Goal: Book appointment/travel/reservation

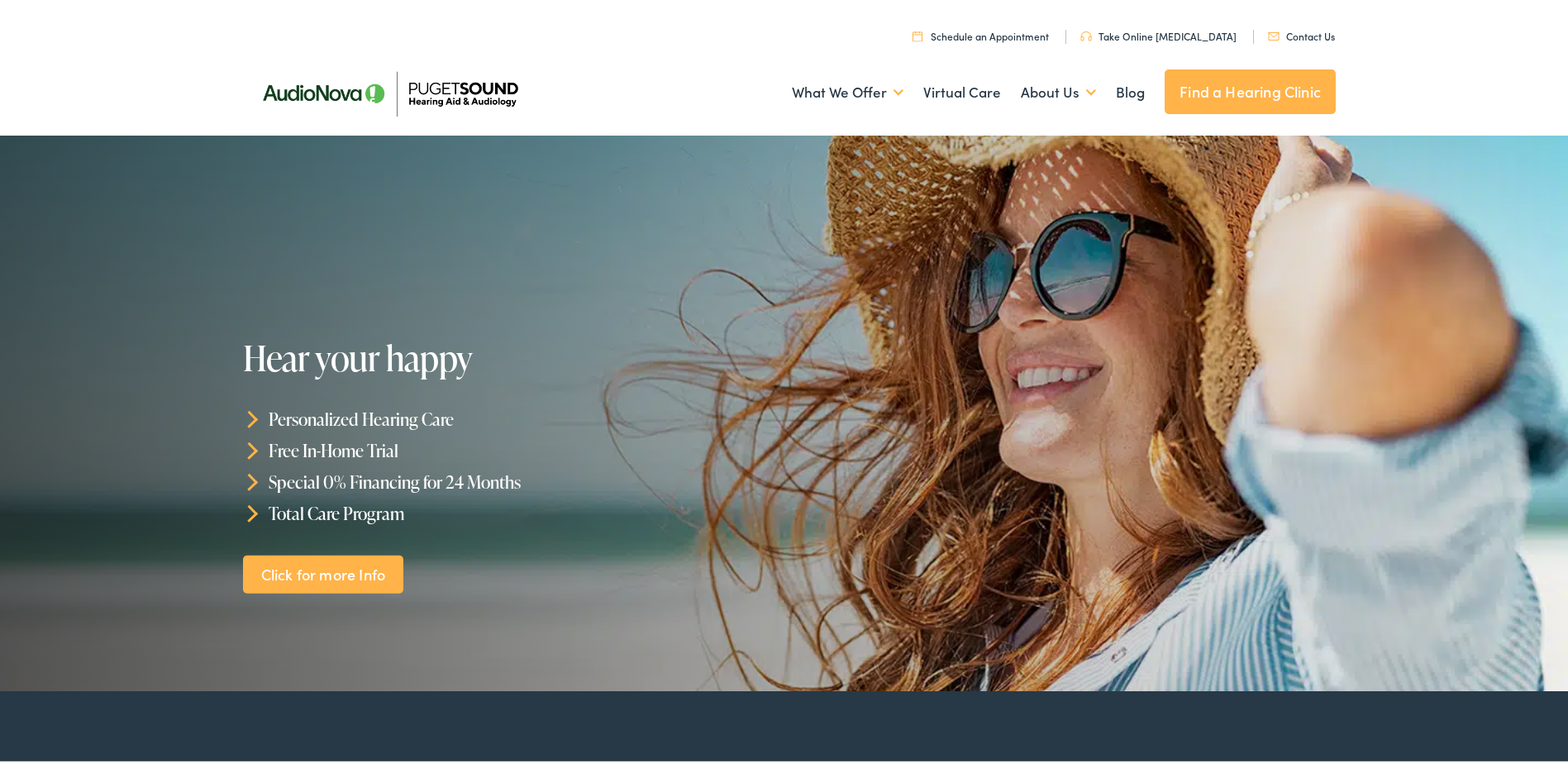
click at [1028, 30] on link "Schedule an Appointment" at bounding box center [981, 33] width 137 height 14
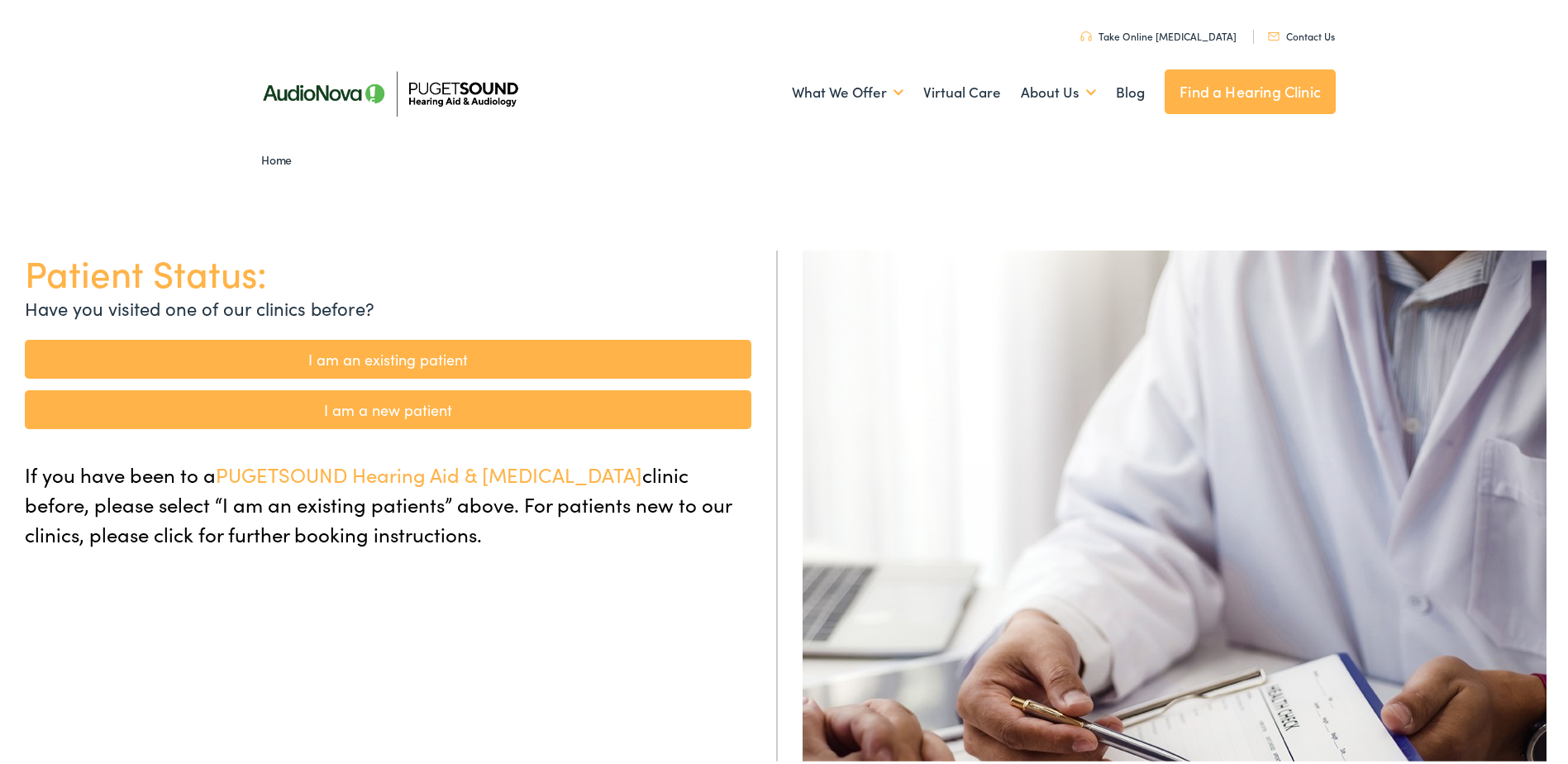
click at [453, 353] on link "I am an existing patient" at bounding box center [388, 356] width 727 height 39
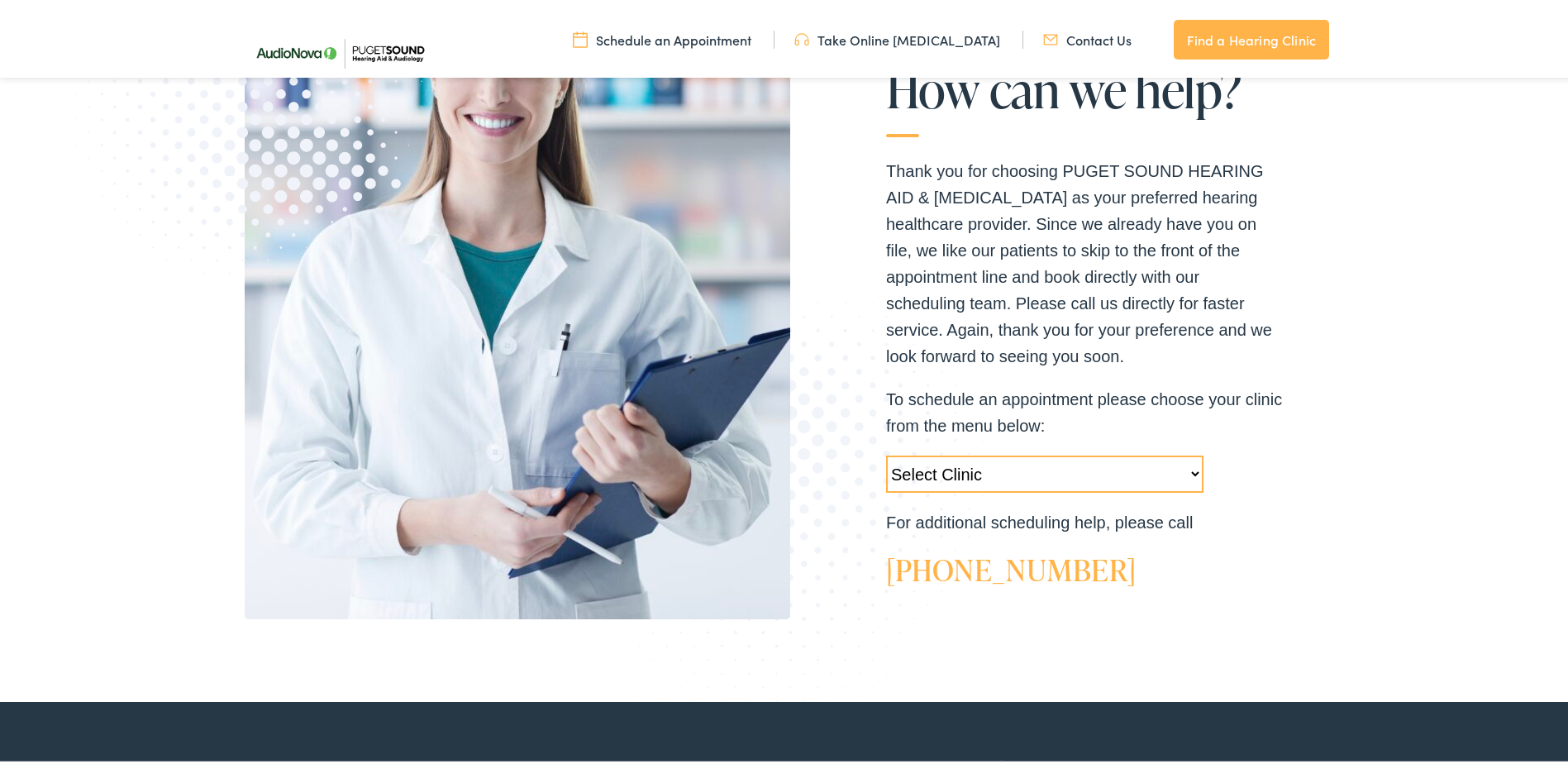
scroll to position [414, 0]
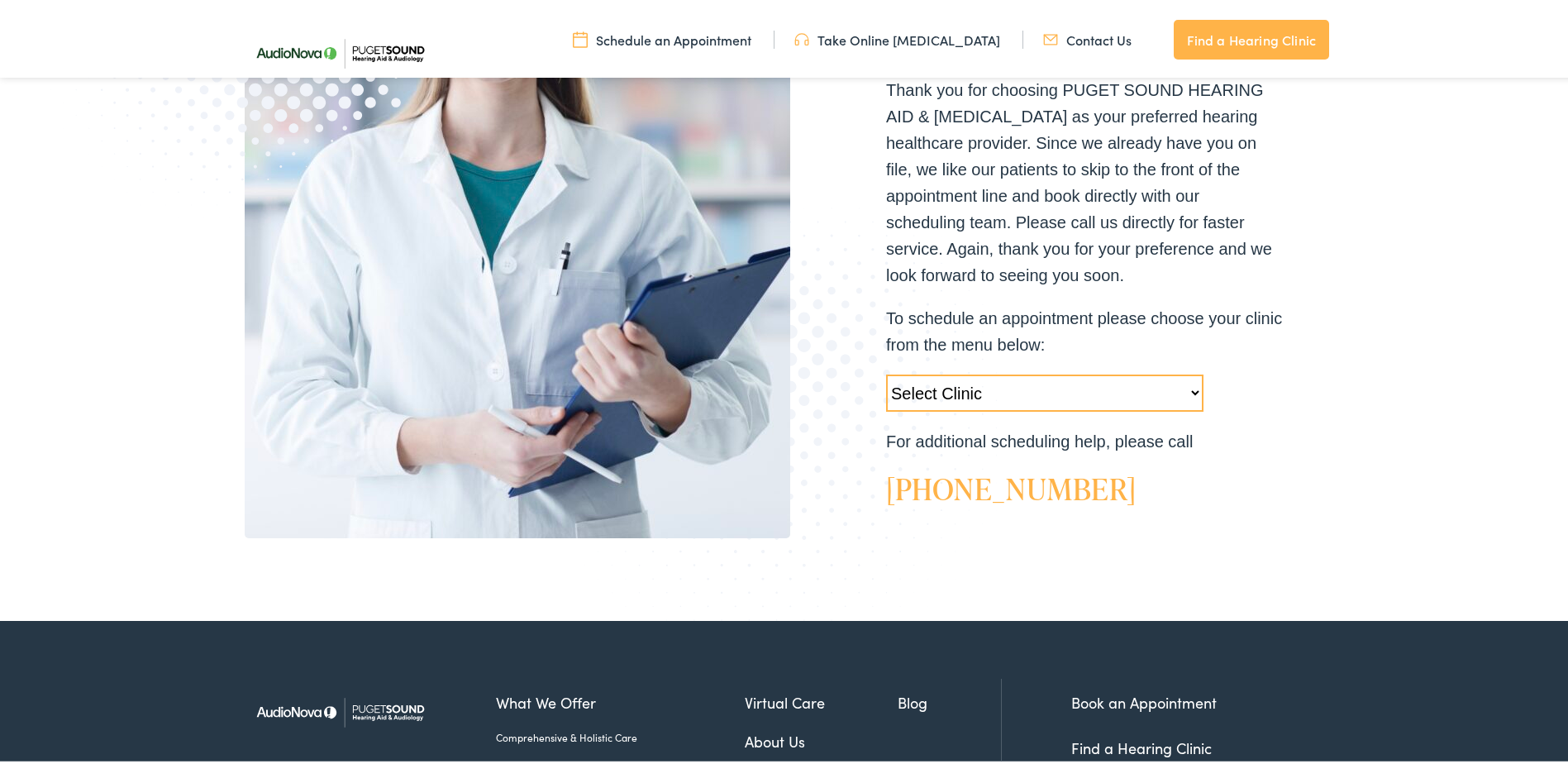
click at [947, 384] on select "Select Clinic Tukwila-WA-AudioNova 14900 Interurban Ave S #185 Tacoma-WA-AudioN…" at bounding box center [1045, 390] width 318 height 37
click at [975, 389] on select "Select Clinic Tukwila-WA-AudioNova 14900 Interurban Ave S #185 Tacoma-WA-AudioN…" at bounding box center [1045, 390] width 318 height 37
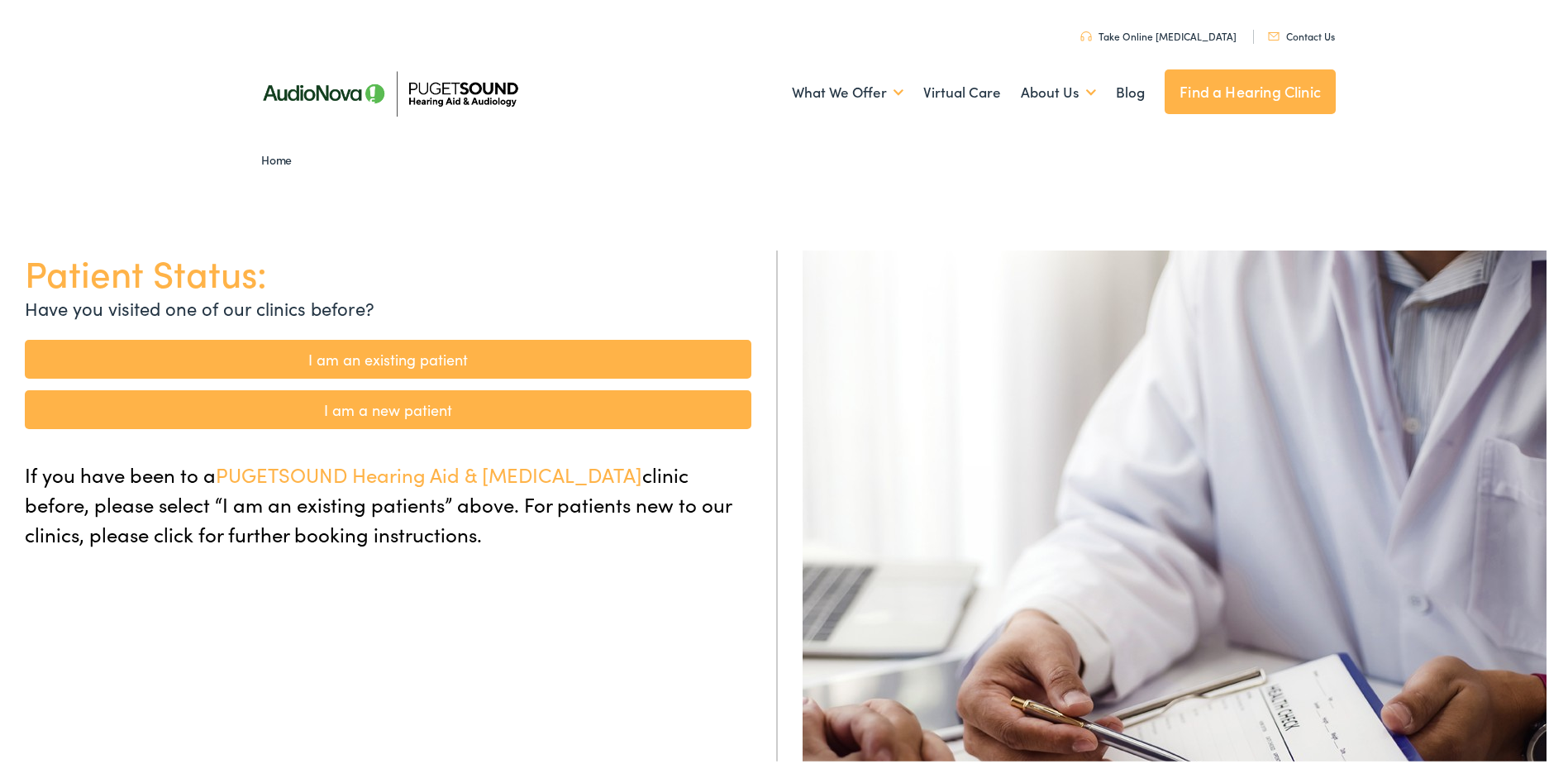
click at [404, 358] on link "I am an existing patient" at bounding box center [388, 356] width 727 height 39
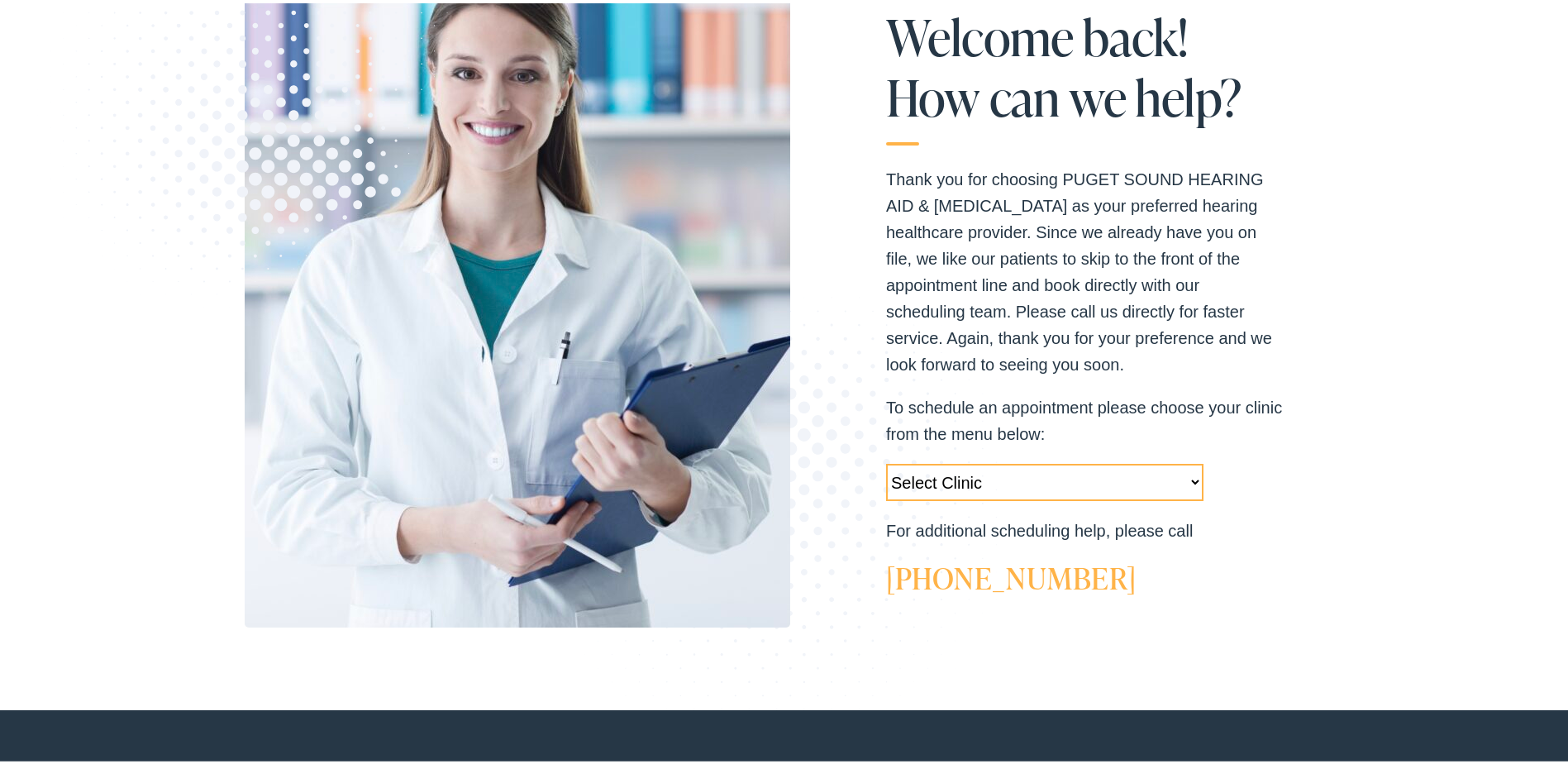
scroll to position [331, 0]
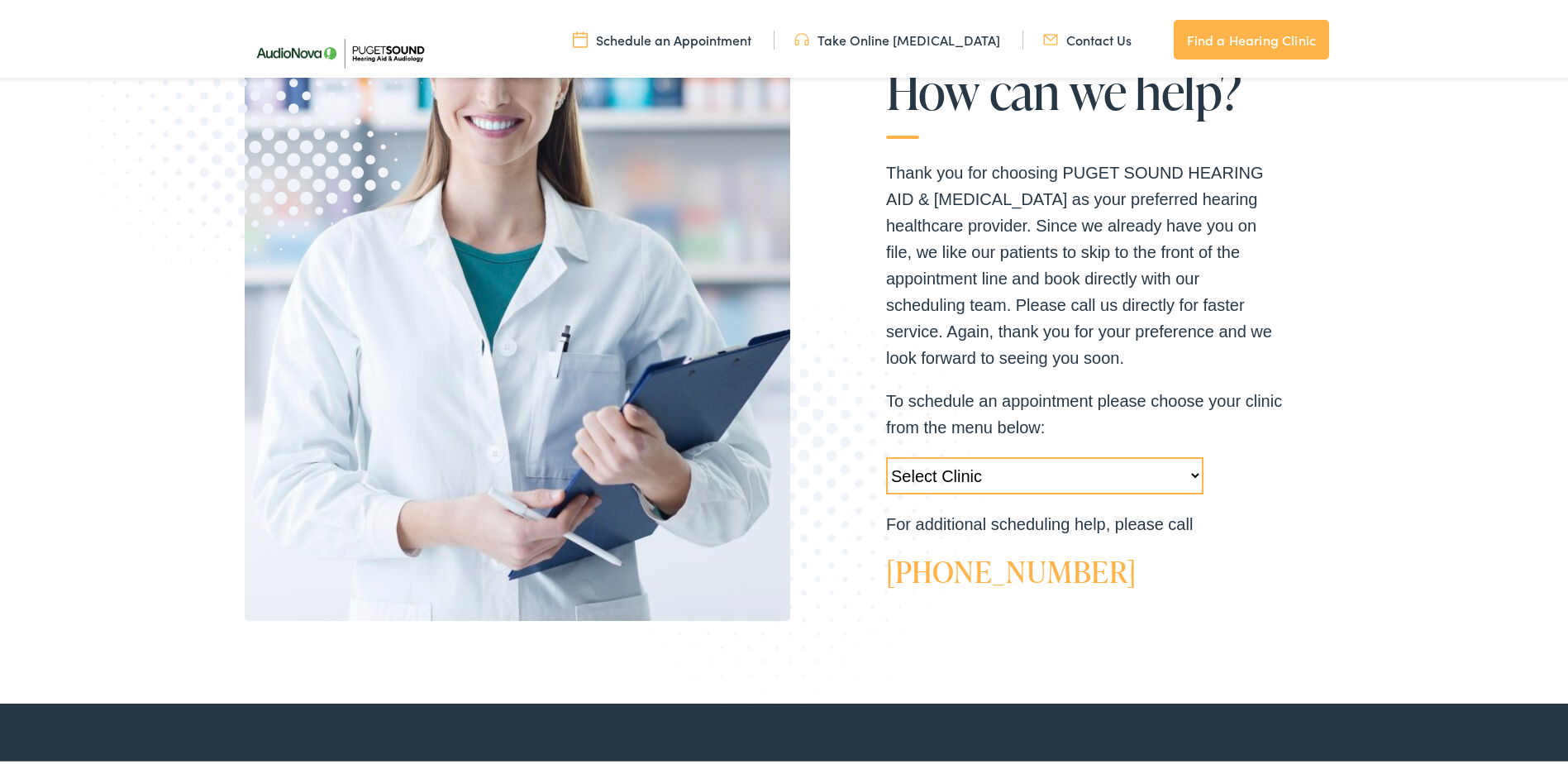
click at [975, 477] on select "Select Clinic [GEOGRAPHIC_DATA]-[GEOGRAPHIC_DATA]-AudioNova [STREET_ADDRESS]-Au…" at bounding box center [1045, 472] width 318 height 37
select select "https://pshearing.alpacaaudiology.com/locations/everett-wa/"
click at [886, 453] on select "Select Clinic Tukwila-WA-AudioNova 14900 Interurban Ave S #185 Tacoma-WA-AudioN…" at bounding box center [1045, 472] width 318 height 37
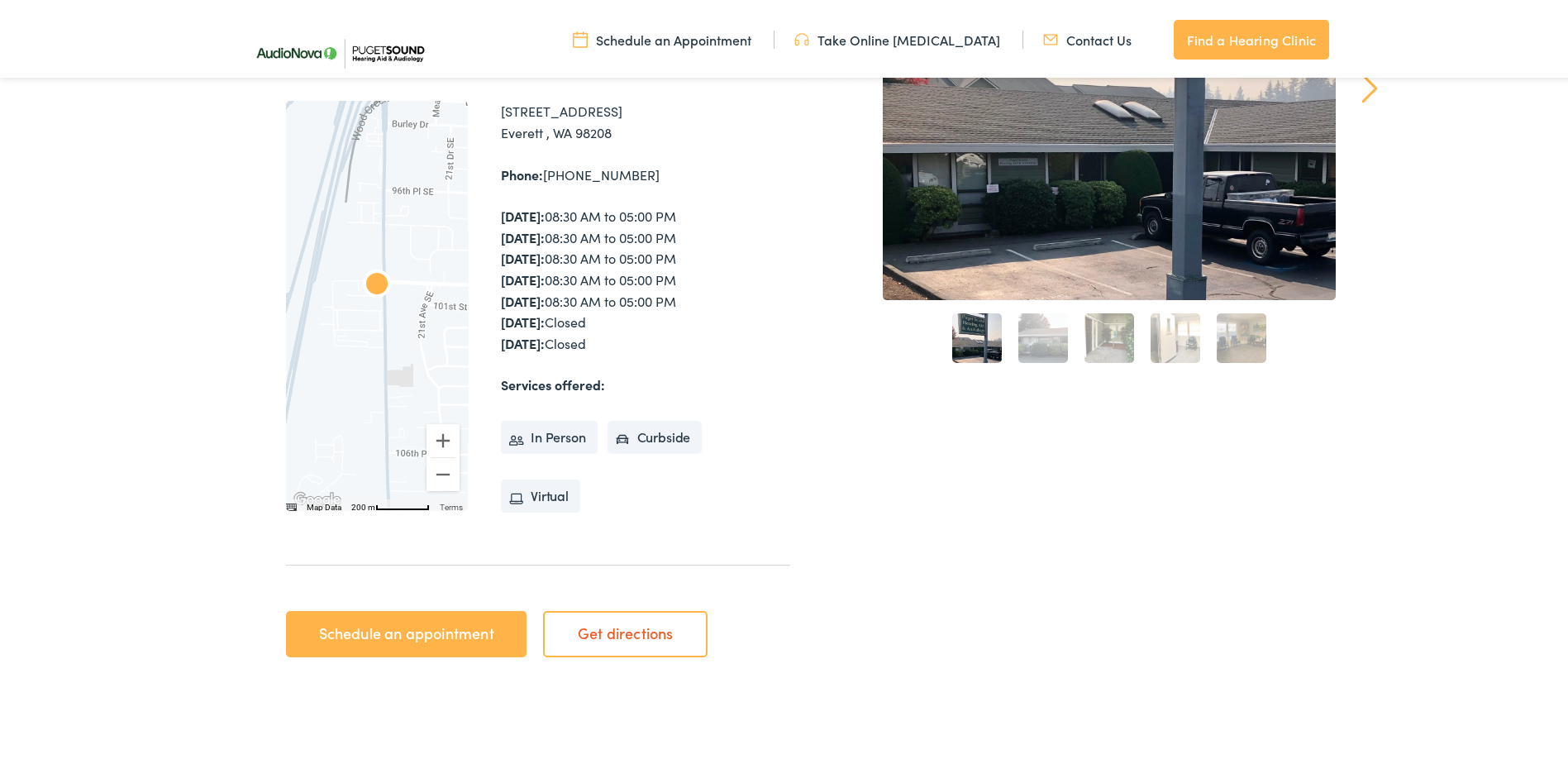
scroll to position [496, 0]
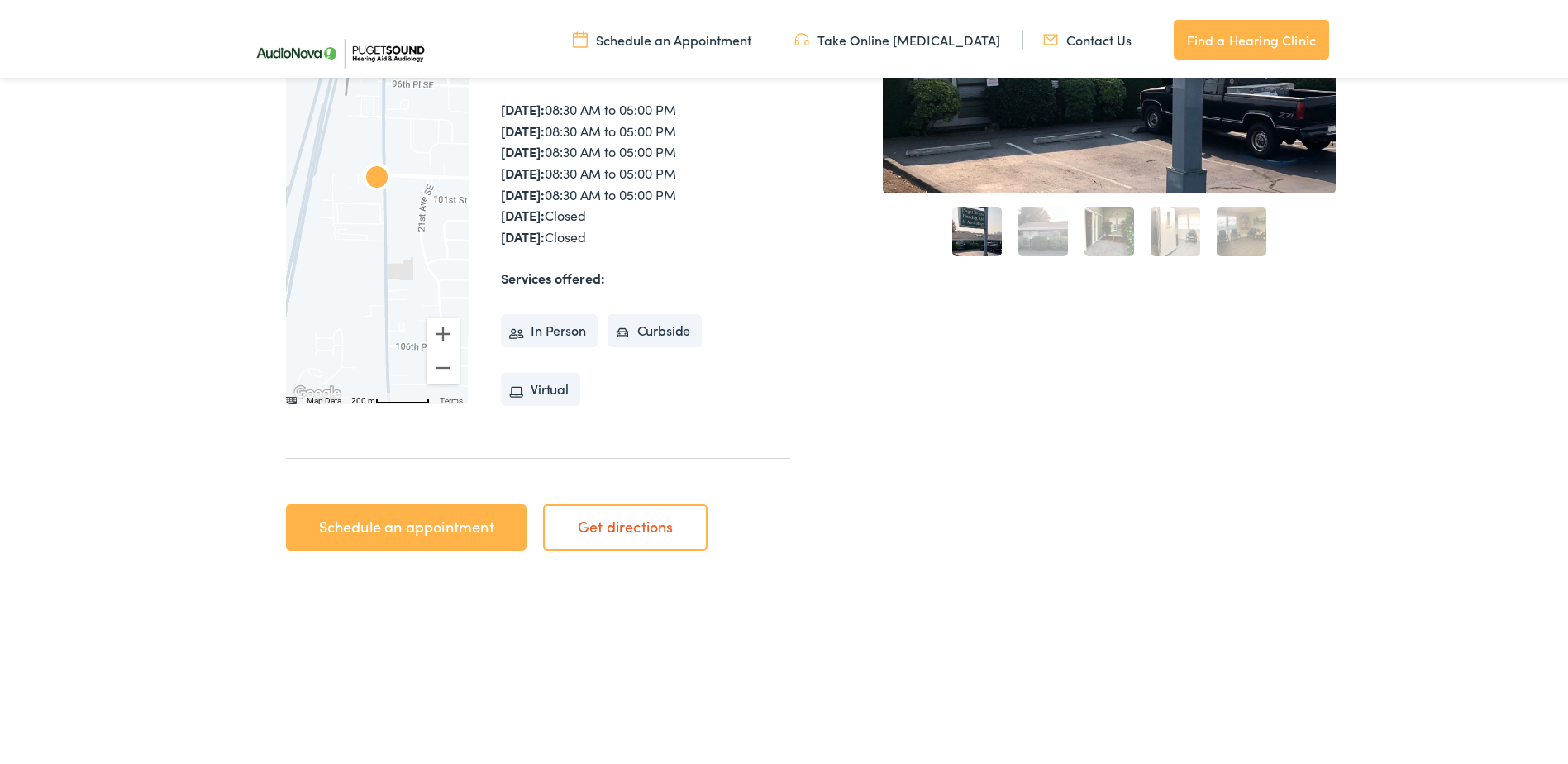
click at [389, 520] on link "Schedule an appointment" at bounding box center [406, 524] width 240 height 46
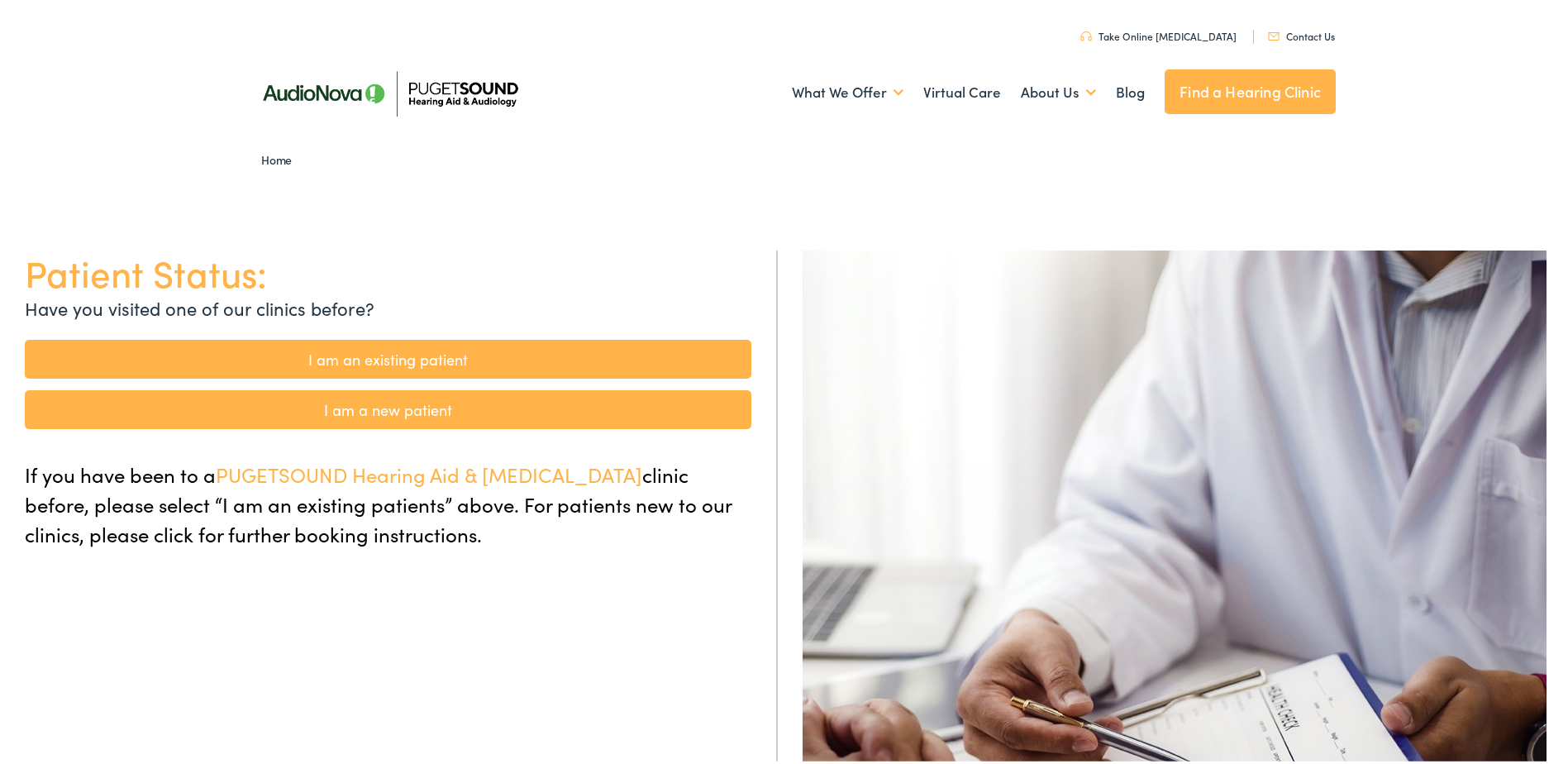
click at [393, 360] on link "I am an existing patient" at bounding box center [388, 356] width 727 height 39
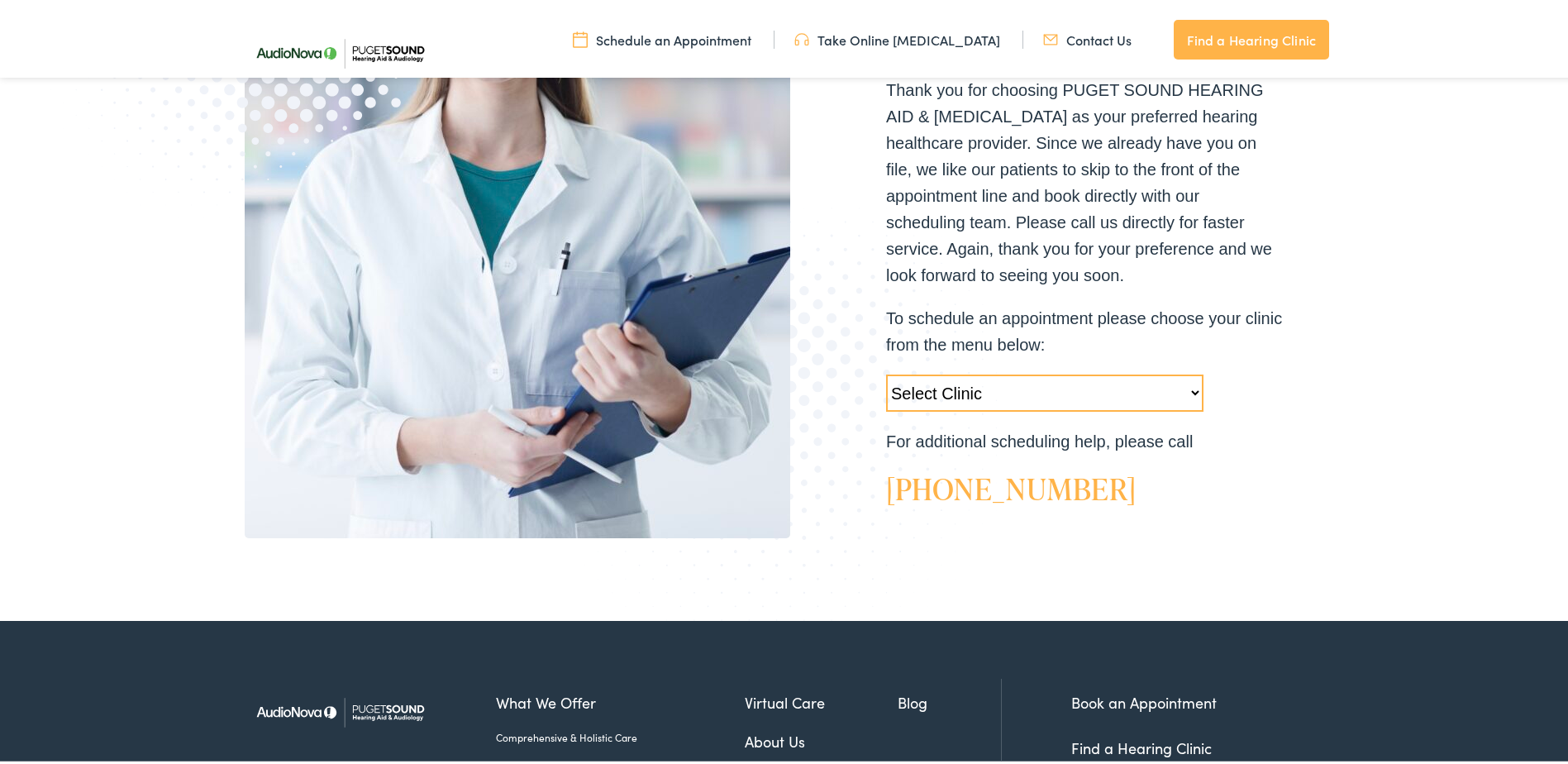
click at [965, 375] on select "Select Clinic [GEOGRAPHIC_DATA]-[GEOGRAPHIC_DATA]-AudioNova [STREET_ADDRESS]-Au…" at bounding box center [1045, 390] width 318 height 37
select select "[URL][DOMAIN_NAME][PERSON_NAME]"
click at [886, 371] on select "Select Clinic [GEOGRAPHIC_DATA]-[GEOGRAPHIC_DATA]-AudioNova [STREET_ADDRESS]-Au…" at bounding box center [1045, 390] width 318 height 37
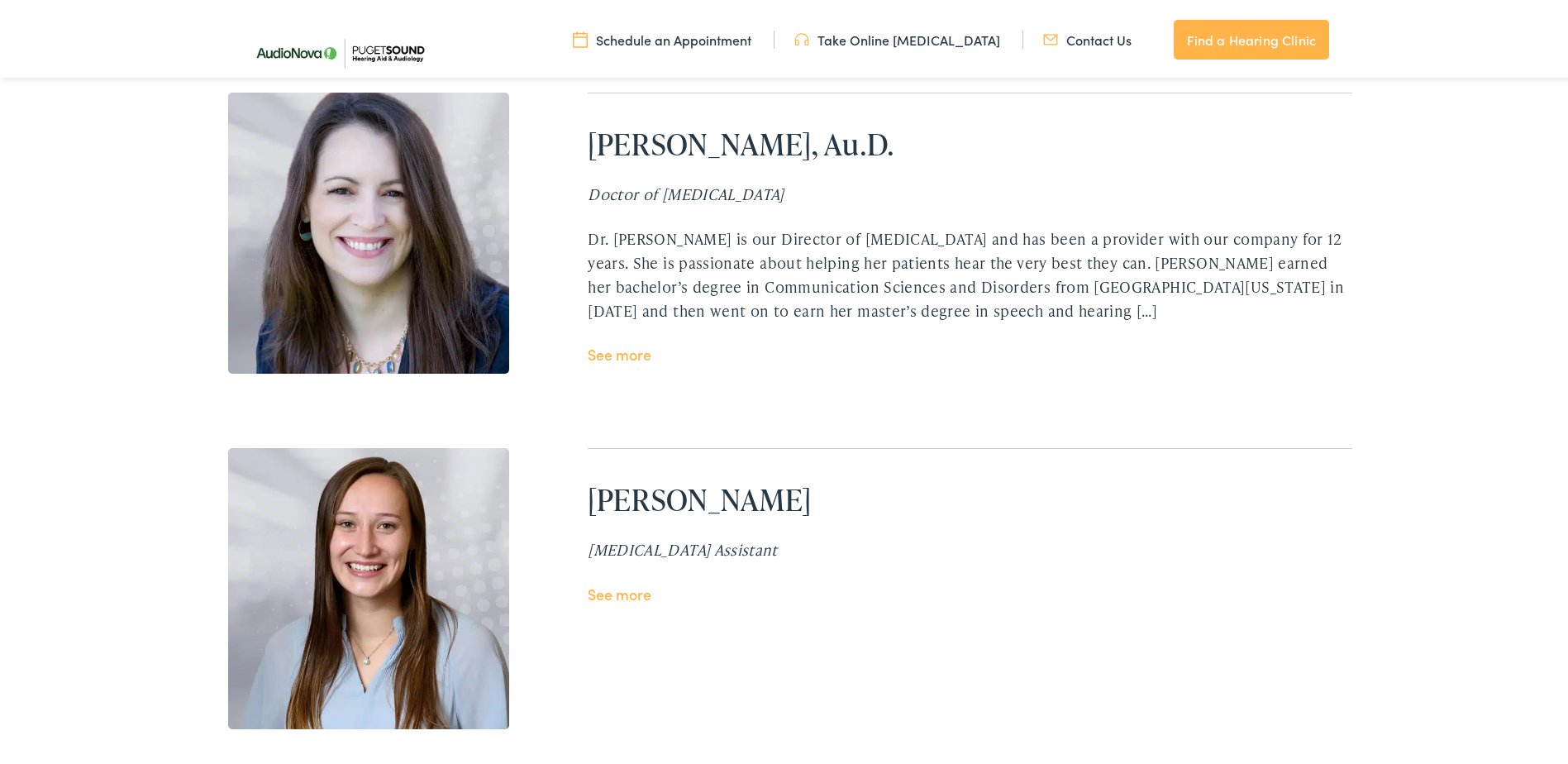
scroll to position [3472, 0]
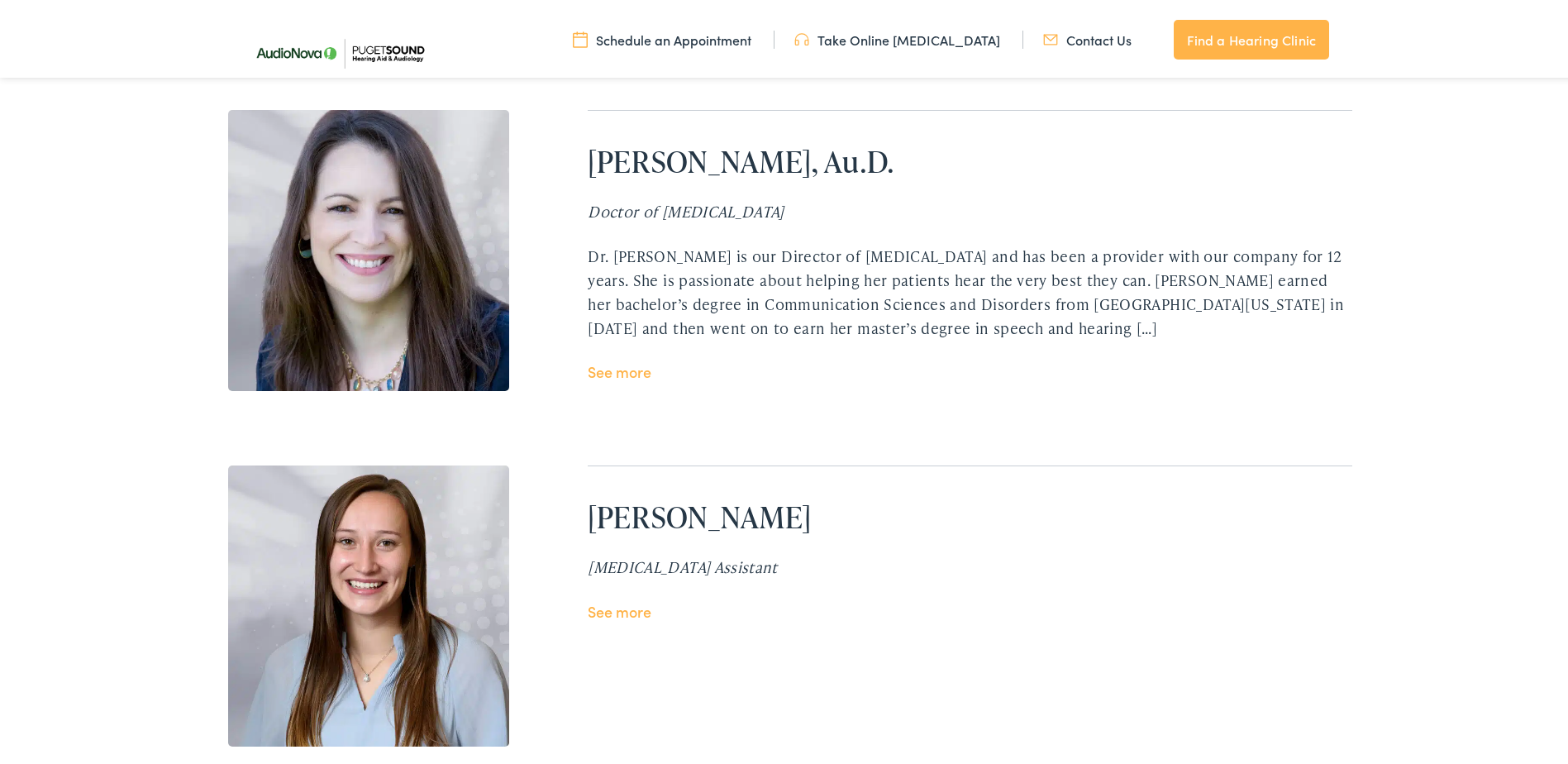
click at [605, 366] on link "See more" at bounding box center [619, 367] width 64 height 20
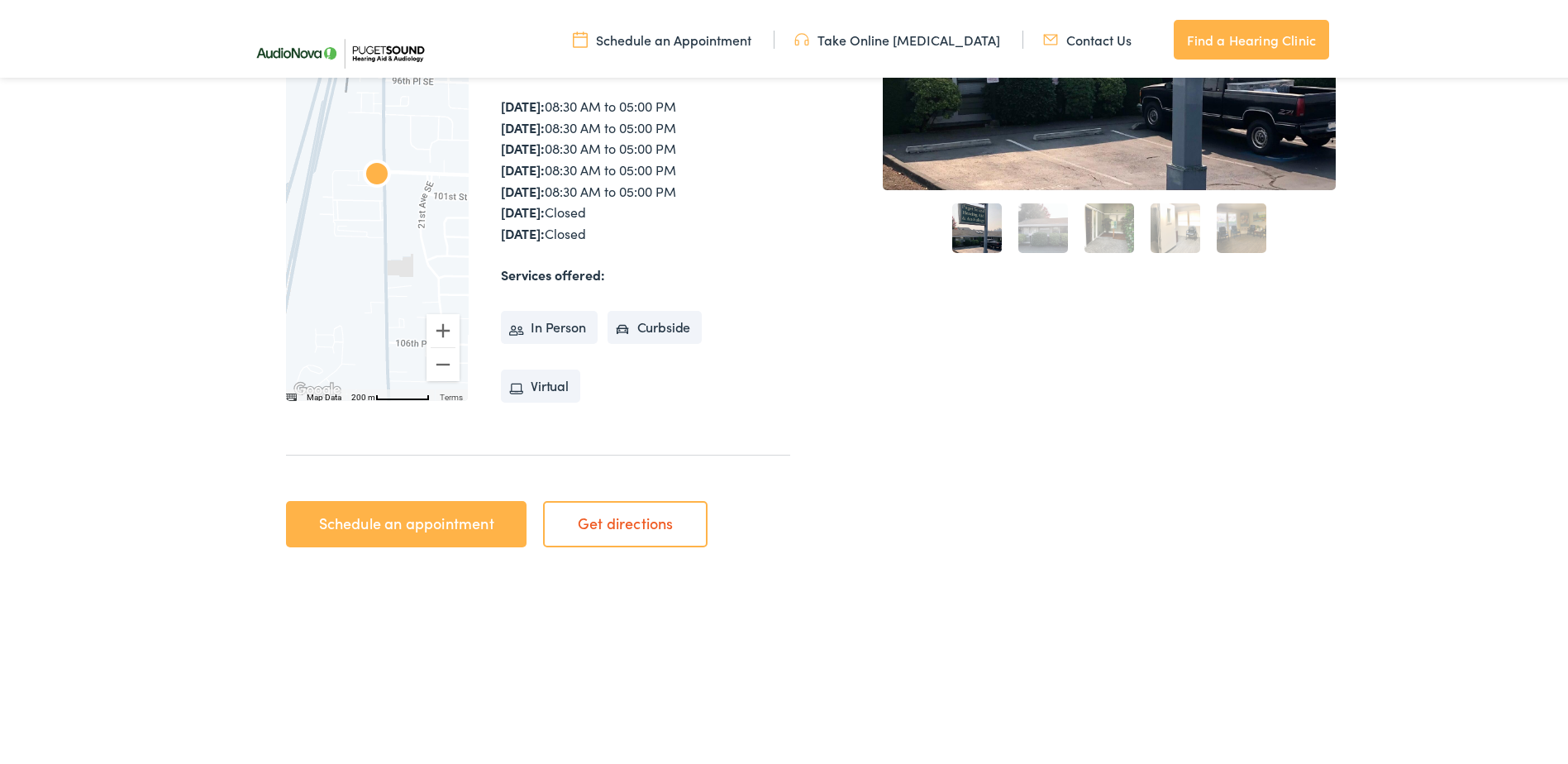
scroll to position [499, 0]
click at [401, 517] on link "Schedule an appointment" at bounding box center [406, 522] width 240 height 46
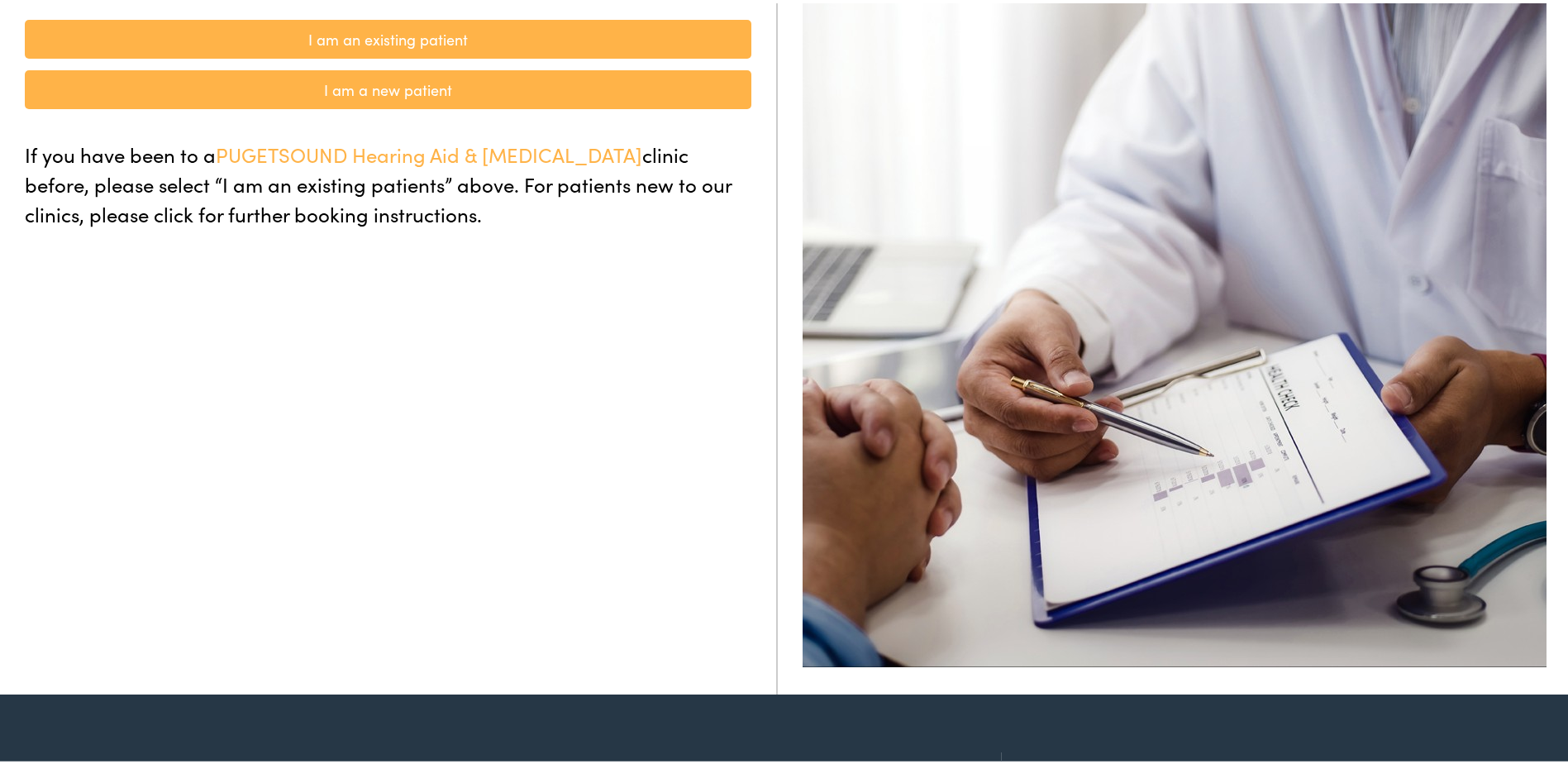
scroll to position [154, 0]
